Goal: Book appointment/travel/reservation

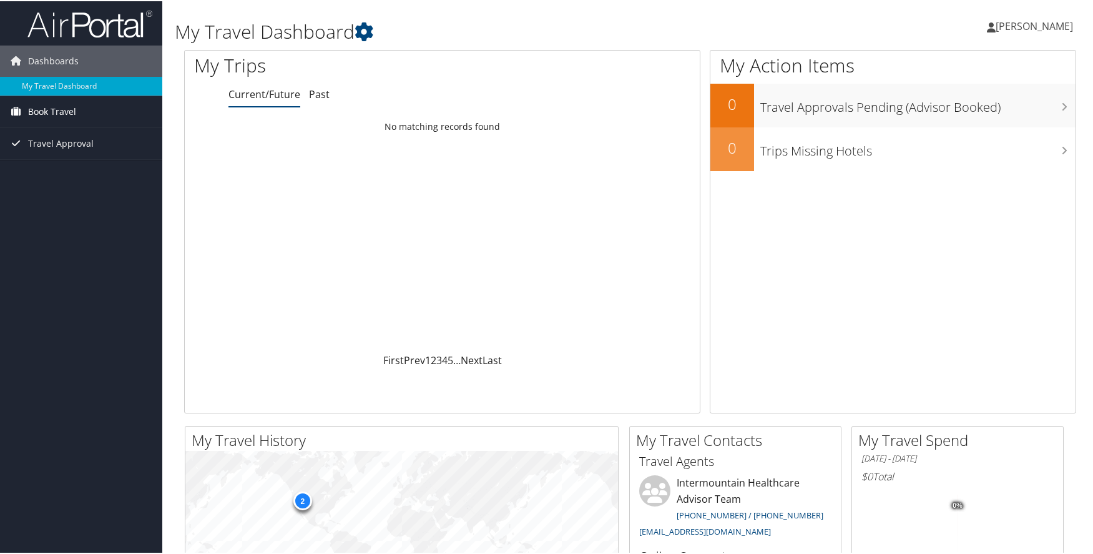
click at [78, 121] on link "Book Travel" at bounding box center [81, 110] width 162 height 31
click at [67, 106] on span "Book Travel" at bounding box center [52, 110] width 48 height 31
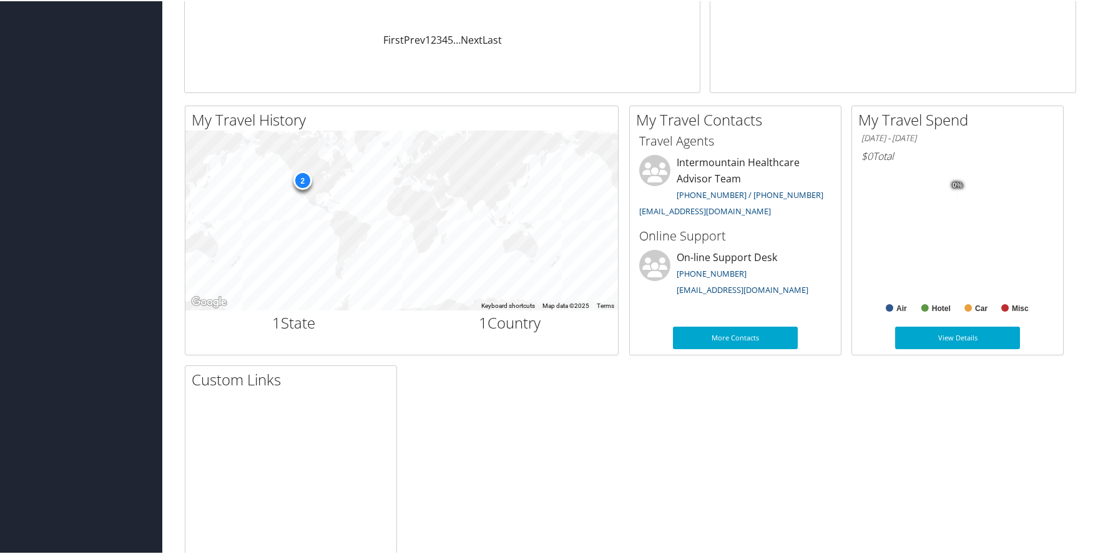
scroll to position [152, 0]
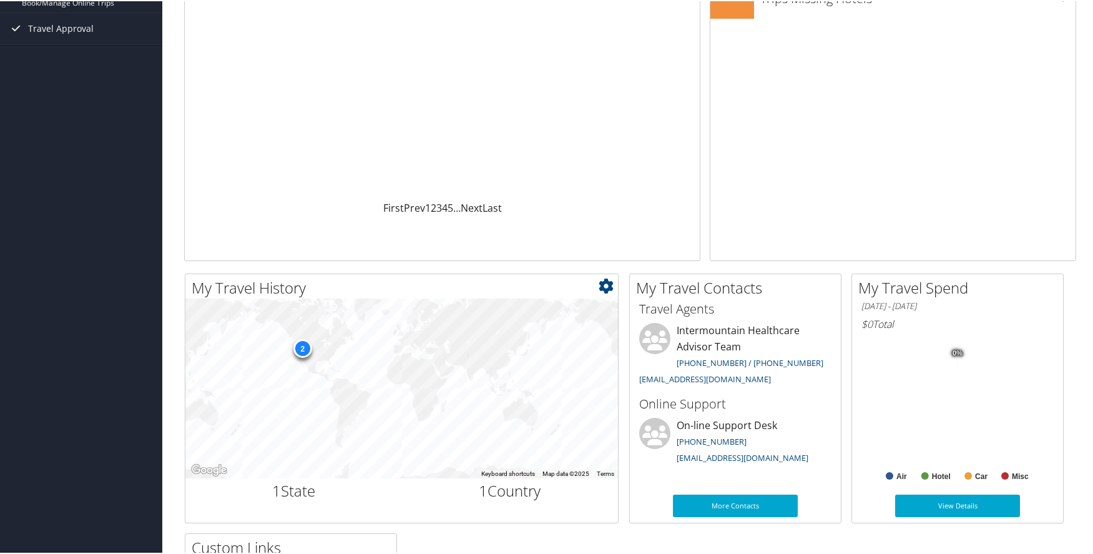
click at [302, 350] on div "2" at bounding box center [302, 347] width 19 height 19
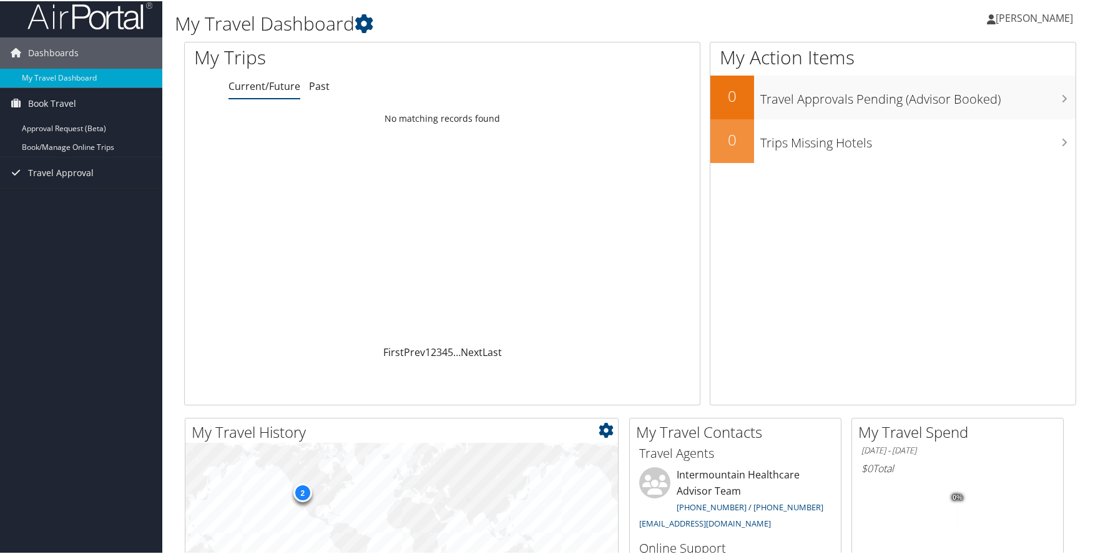
scroll to position [0, 0]
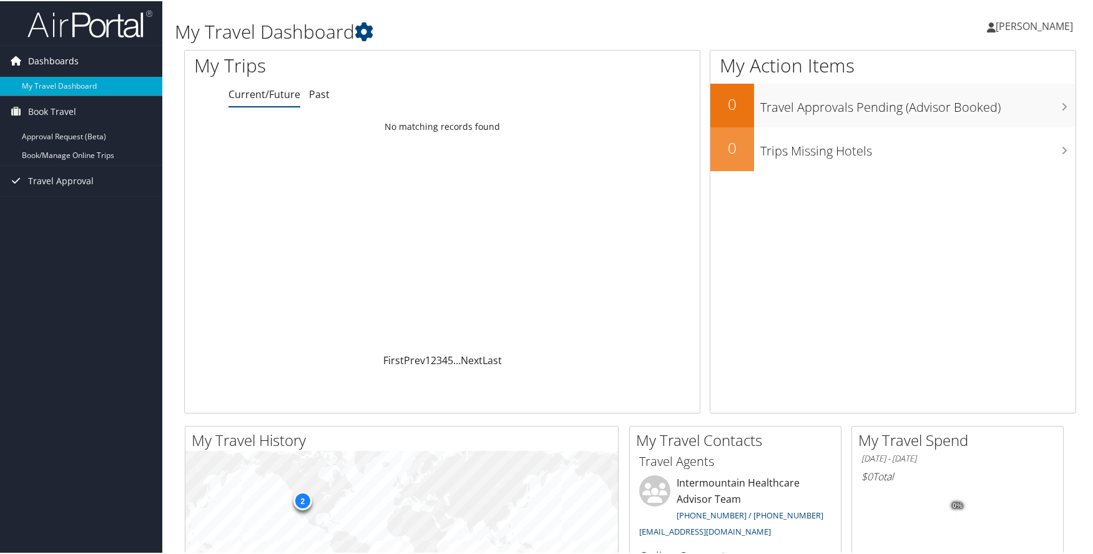
click at [54, 62] on span "Dashboards" at bounding box center [53, 59] width 51 height 31
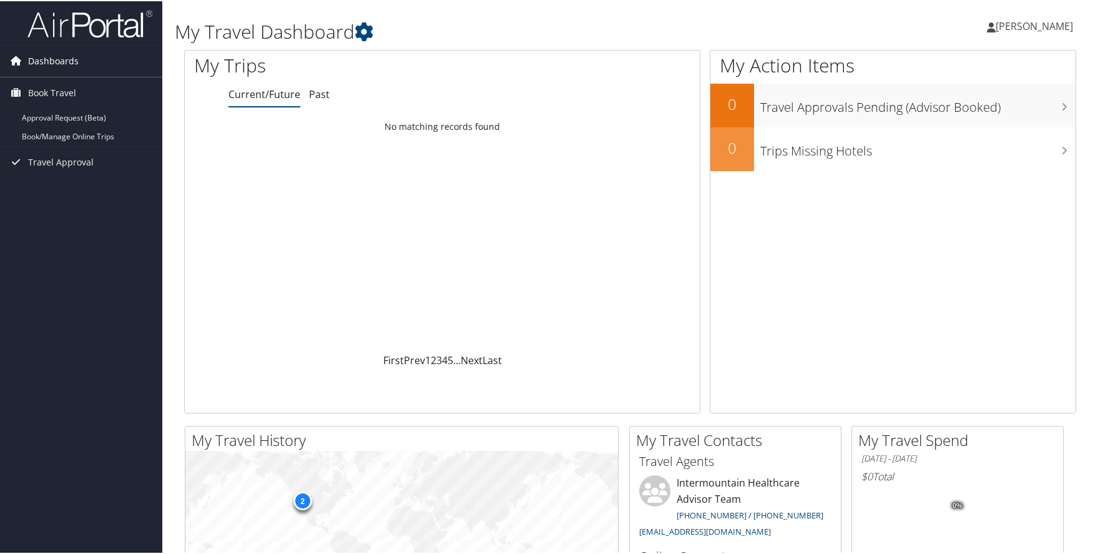
click at [54, 62] on span "Dashboards" at bounding box center [53, 59] width 51 height 31
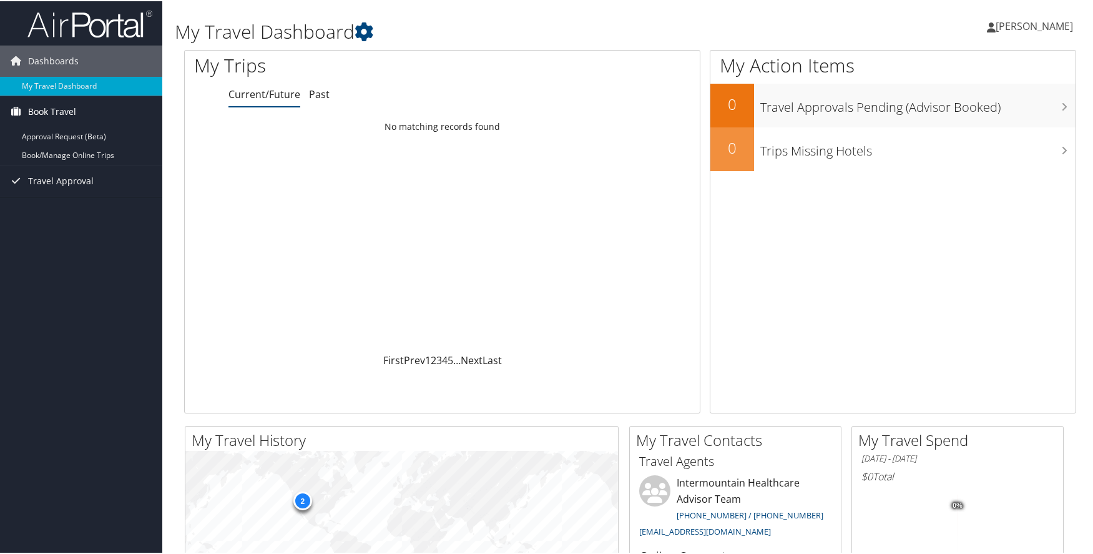
click at [36, 109] on span "Book Travel" at bounding box center [52, 110] width 48 height 31
click at [37, 109] on span "Book Travel" at bounding box center [52, 110] width 48 height 31
click at [33, 149] on link "Book/Manage Online Trips" at bounding box center [81, 154] width 162 height 19
